Goal: Task Accomplishment & Management: Complete application form

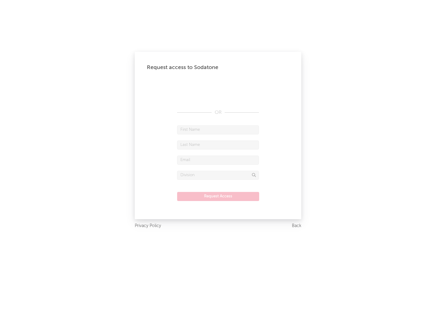
click at [218, 130] on input "text" at bounding box center [218, 129] width 82 height 9
type input "[PERSON_NAME]"
click at [218, 145] on input "text" at bounding box center [218, 145] width 82 height 9
type input "[PERSON_NAME]"
click at [218, 160] on input "text" at bounding box center [218, 160] width 82 height 9
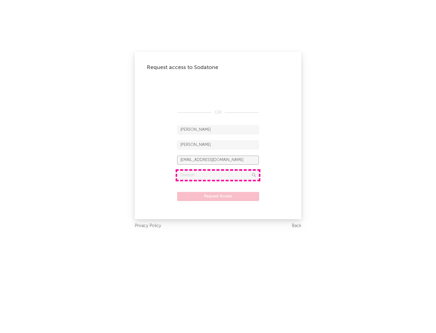
type input "[EMAIL_ADDRESS][DOMAIN_NAME]"
click at [218, 175] on input "text" at bounding box center [218, 175] width 82 height 9
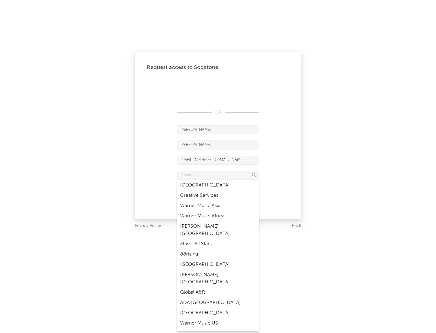
click at [218, 239] on div "Music All Stars" at bounding box center [218, 244] width 82 height 10
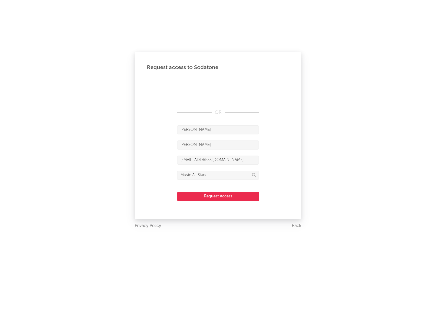
type input "Music All Stars"
click at [218, 196] on button "Request Access" at bounding box center [218, 196] width 82 height 9
